Goal: Find contact information: Find contact information

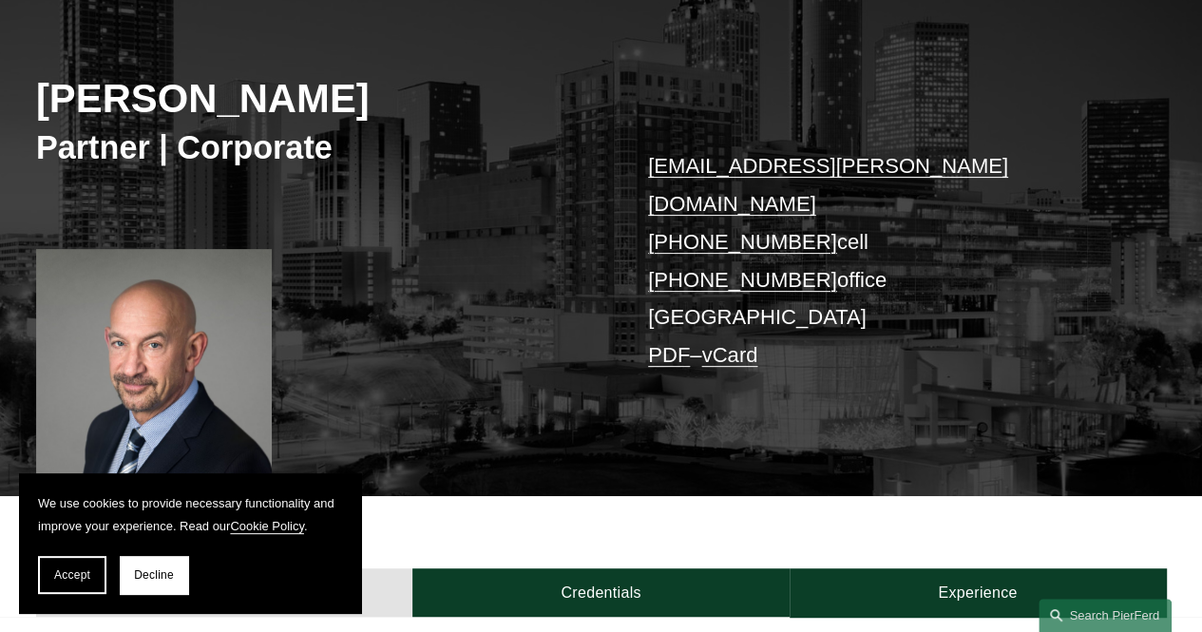
scroll to position [239, 0]
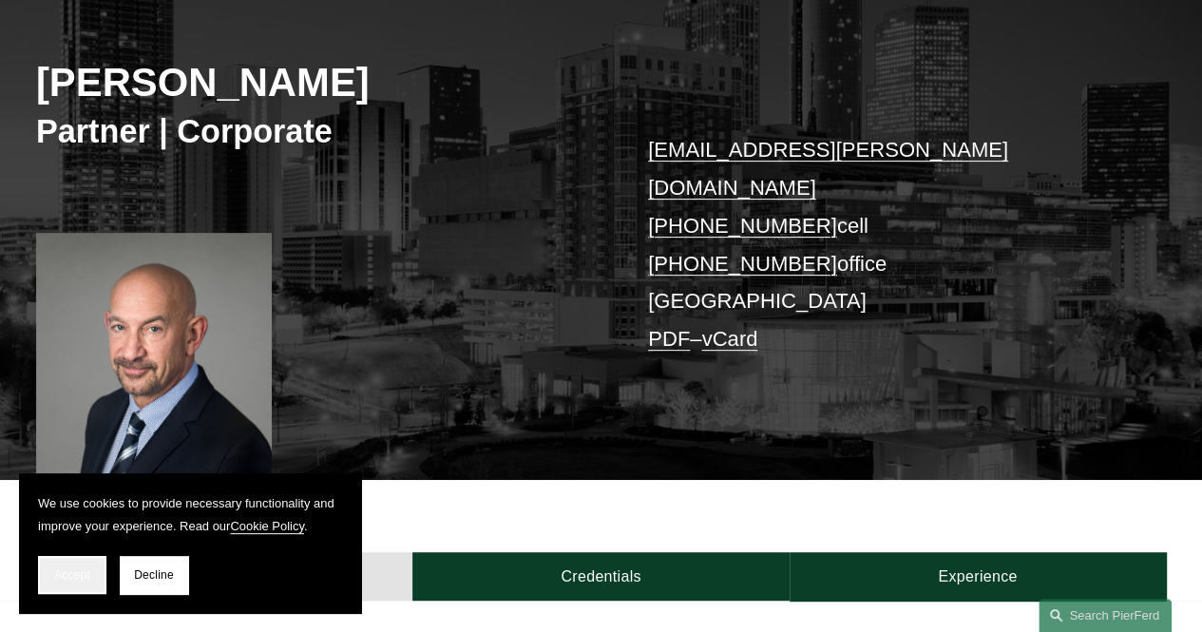
click at [78, 569] on span "Accept" at bounding box center [72, 574] width 36 height 13
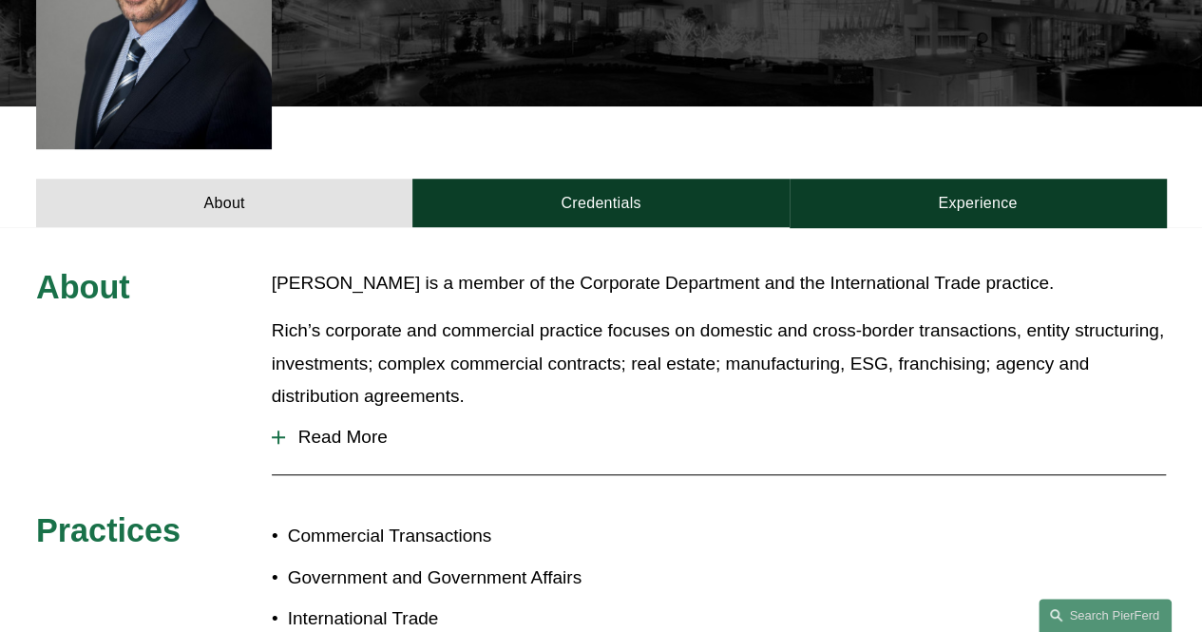
scroll to position [611, 0]
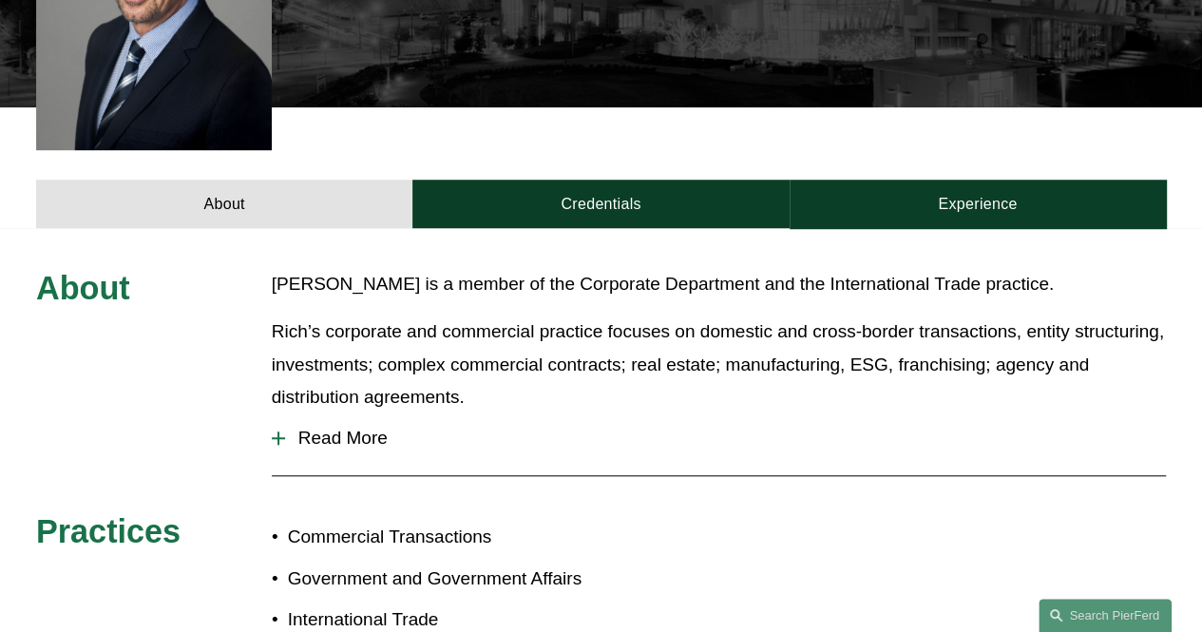
click at [375, 428] on span "Read More" at bounding box center [725, 438] width 881 height 21
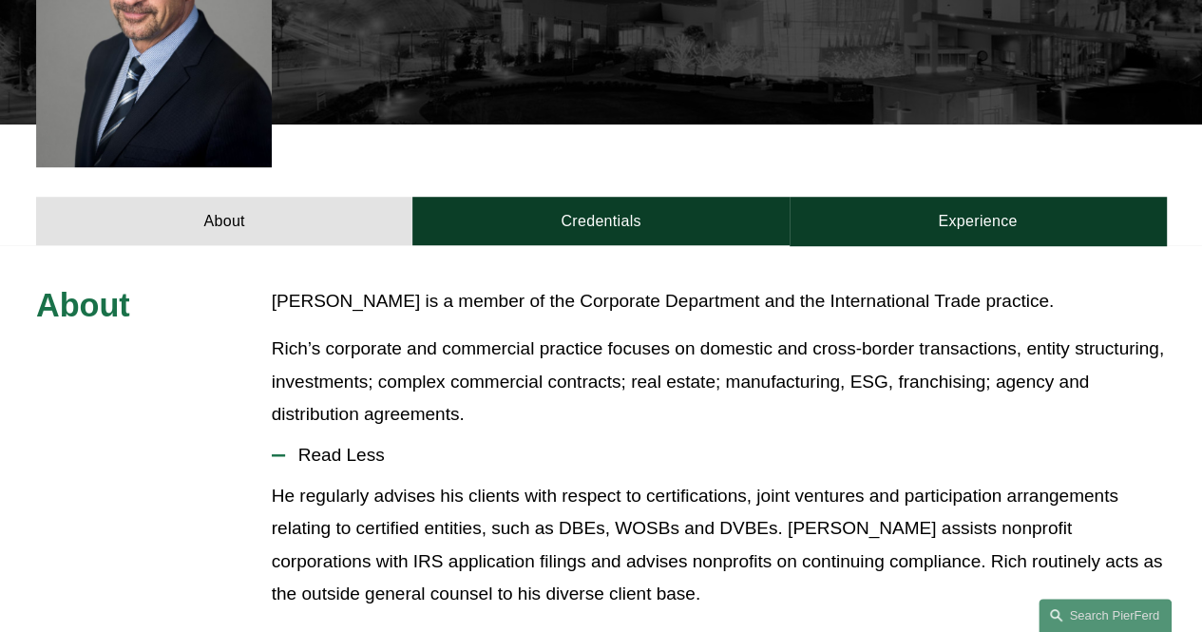
scroll to position [586, 0]
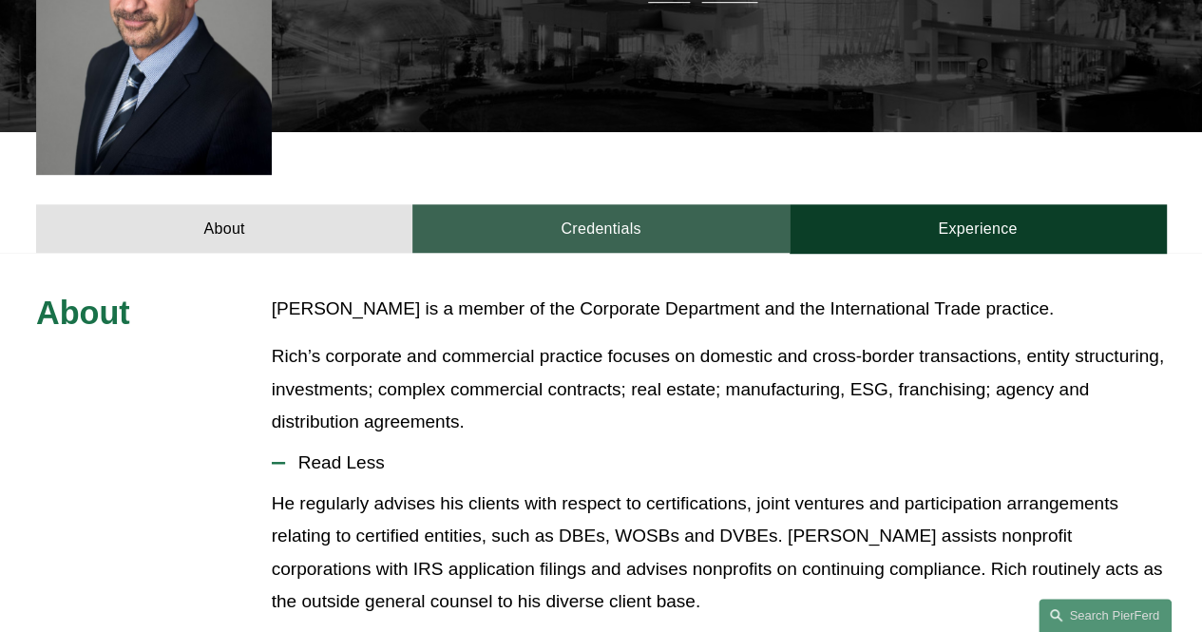
click at [582, 204] on link "Credentials" at bounding box center [600, 228] width 376 height 48
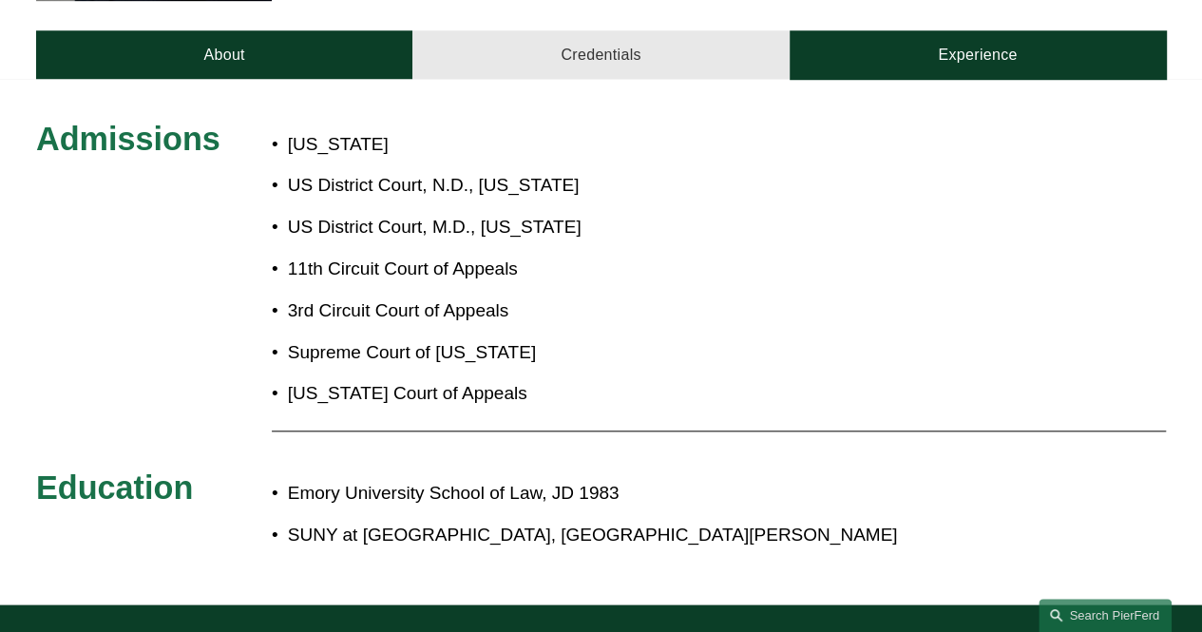
scroll to position [766, 0]
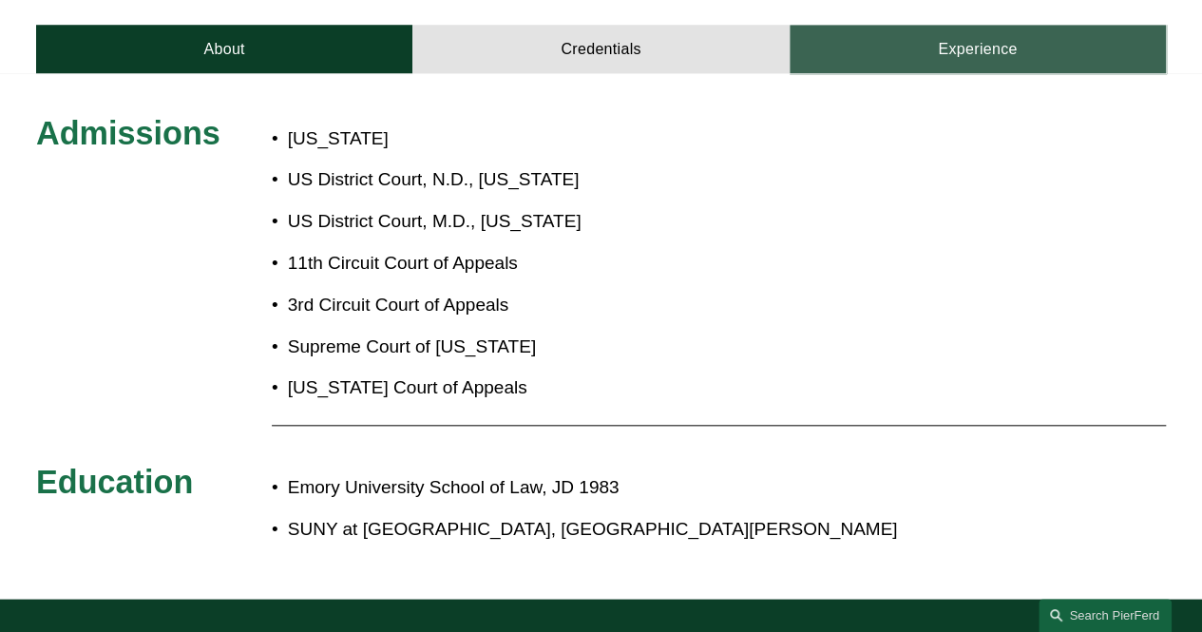
click at [970, 25] on link "Experience" at bounding box center [978, 49] width 376 height 48
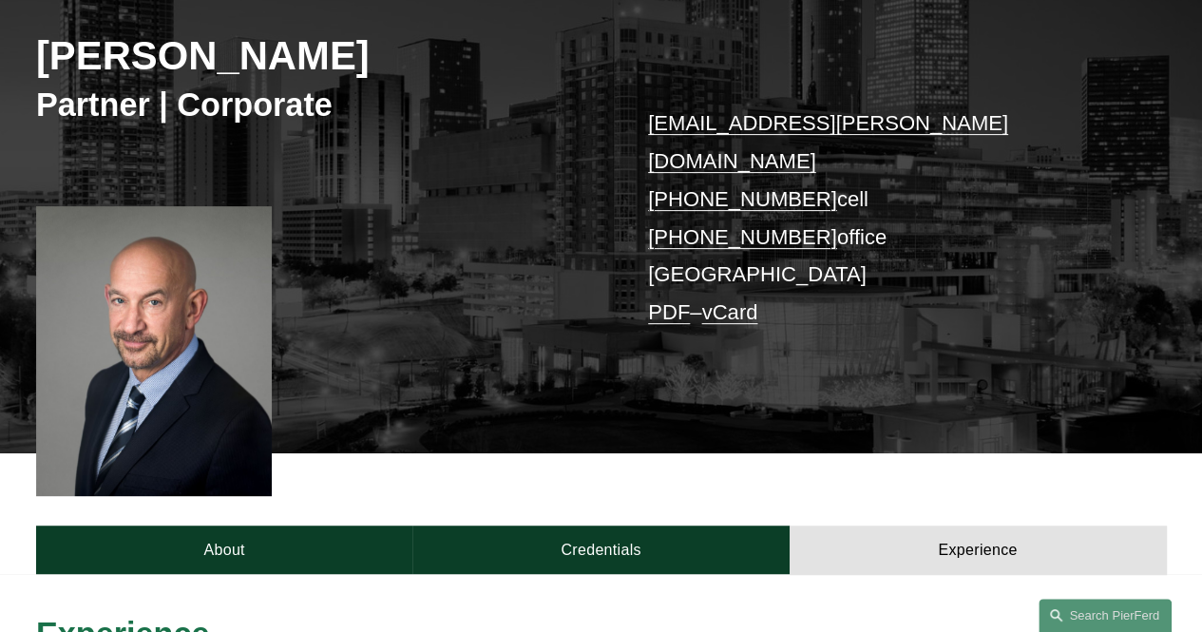
scroll to position [258, 0]
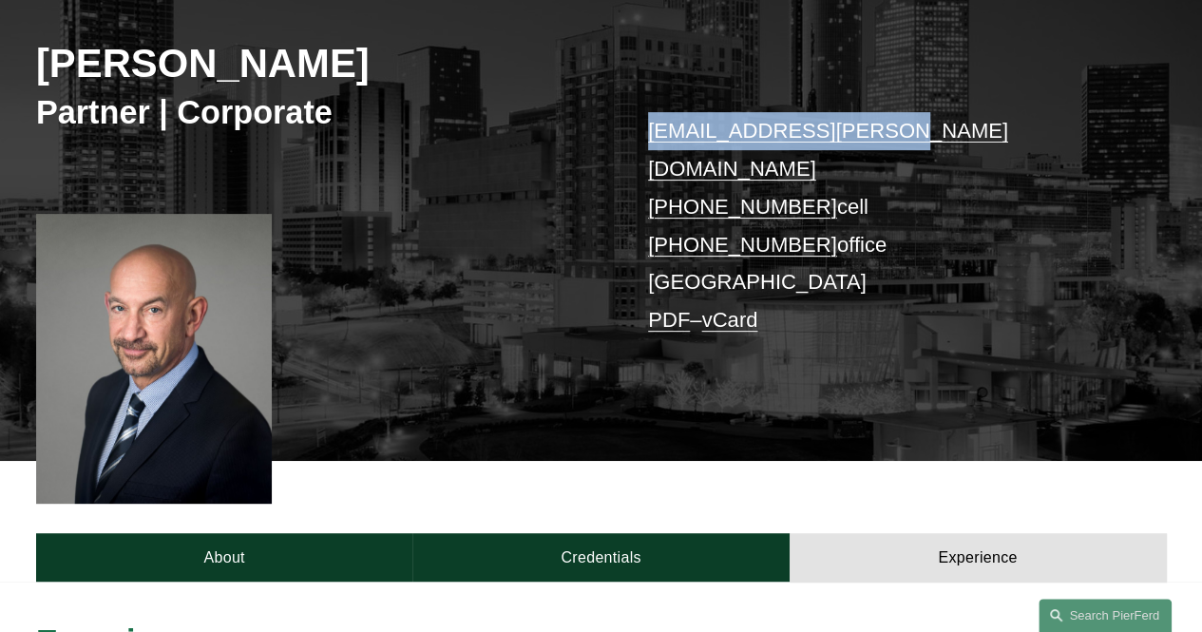
drag, startPoint x: 891, startPoint y: 126, endPoint x: 639, endPoint y: 143, distance: 253.3
click at [639, 143] on div "[PERSON_NAME] Partner | Corporate [EMAIL_ADDRESS][PERSON_NAME][DOMAIN_NAME] [PH…" at bounding box center [601, 201] width 1202 height 518
copy link "[EMAIL_ADDRESS][PERSON_NAME][DOMAIN_NAME]"
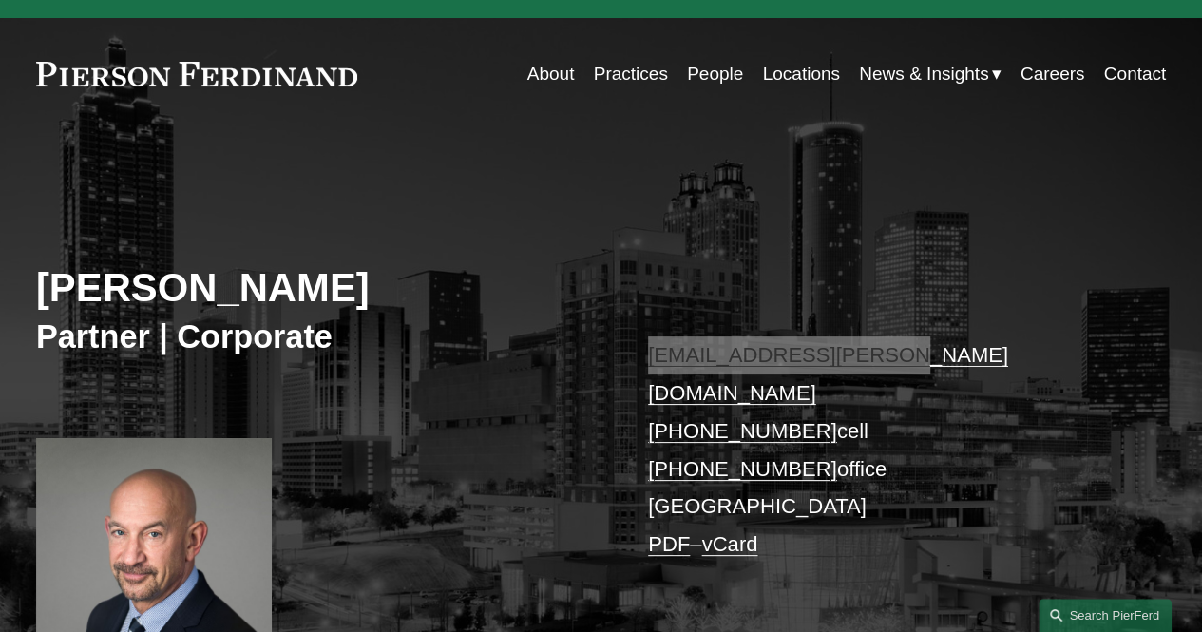
scroll to position [0, 0]
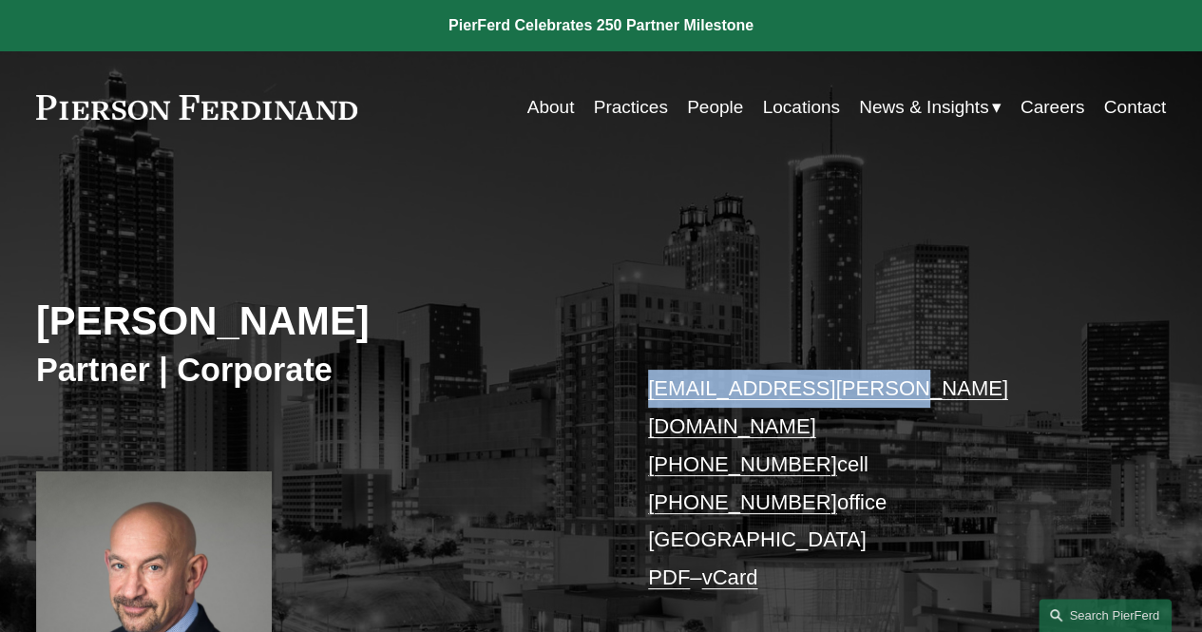
copy link "[EMAIL_ADDRESS][PERSON_NAME][DOMAIN_NAME]"
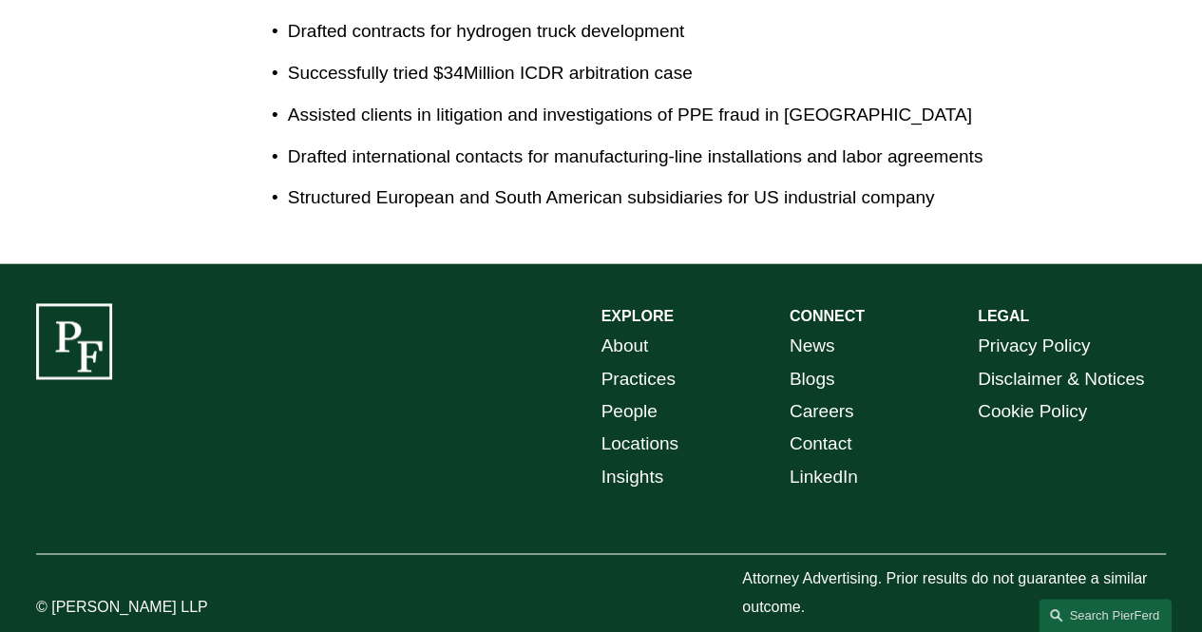
scroll to position [1211, 0]
